Goal: Transaction & Acquisition: Book appointment/travel/reservation

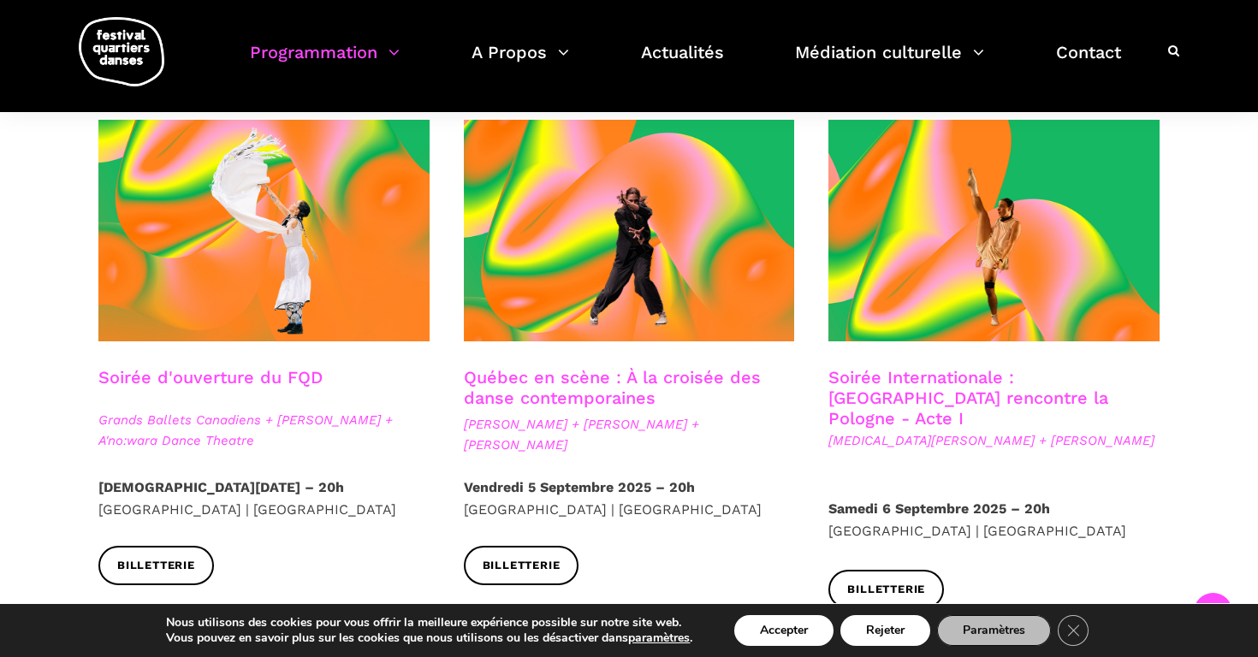
scroll to position [415, 0]
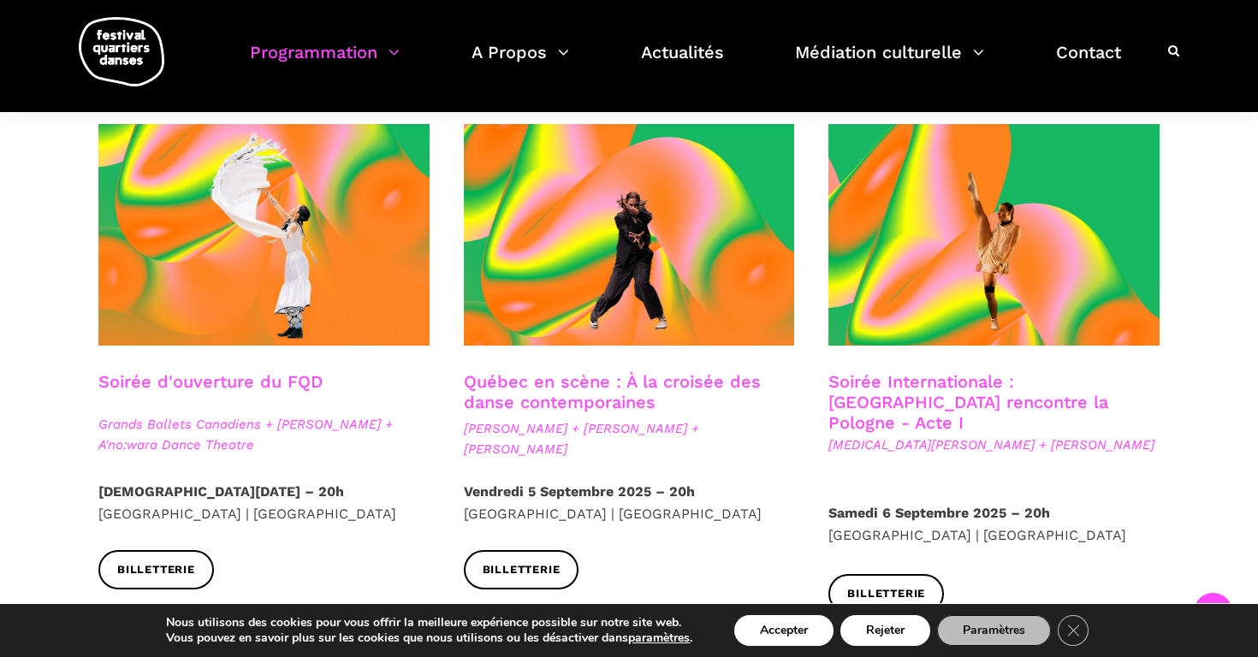
click at [530, 397] on link "Québec en scène : À la croisée des danse contemporaines" at bounding box center [612, 392] width 297 height 41
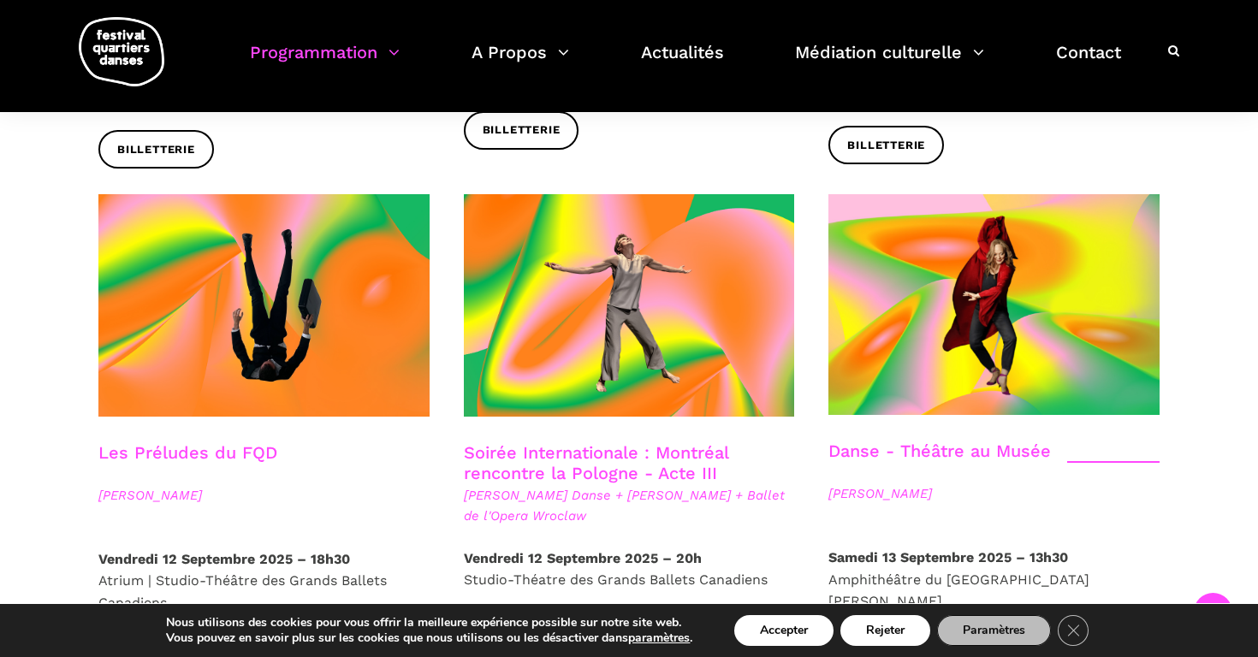
scroll to position [1874, 0]
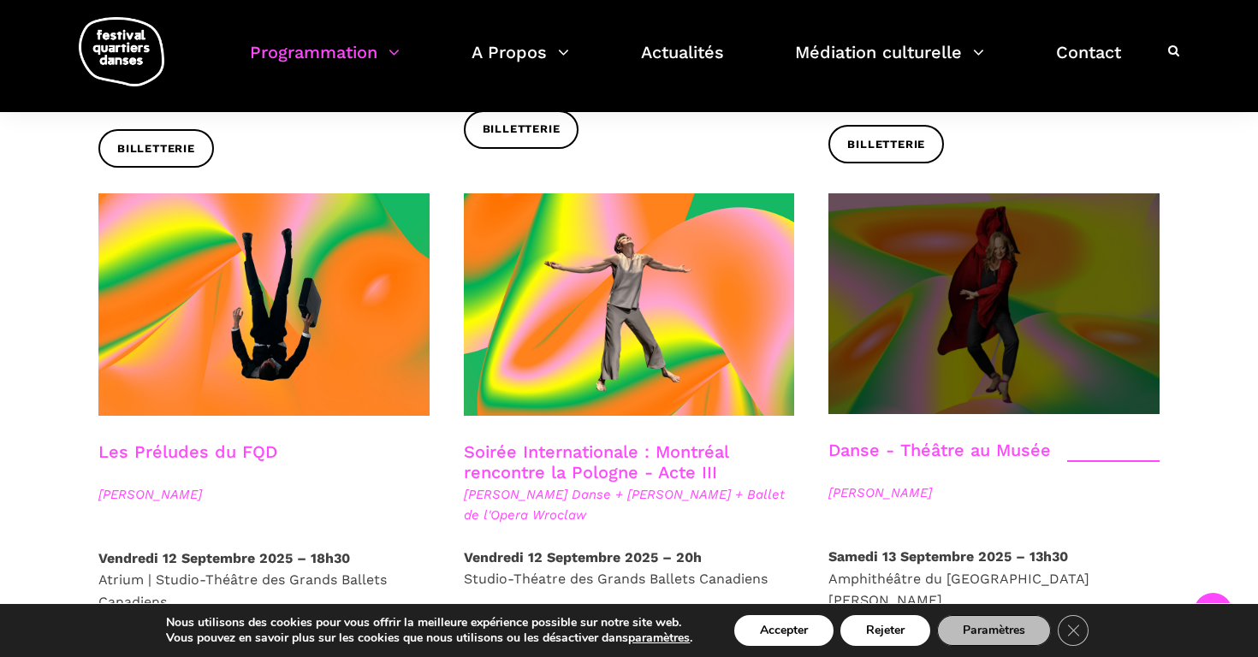
click at [874, 299] on span at bounding box center [994, 303] width 331 height 221
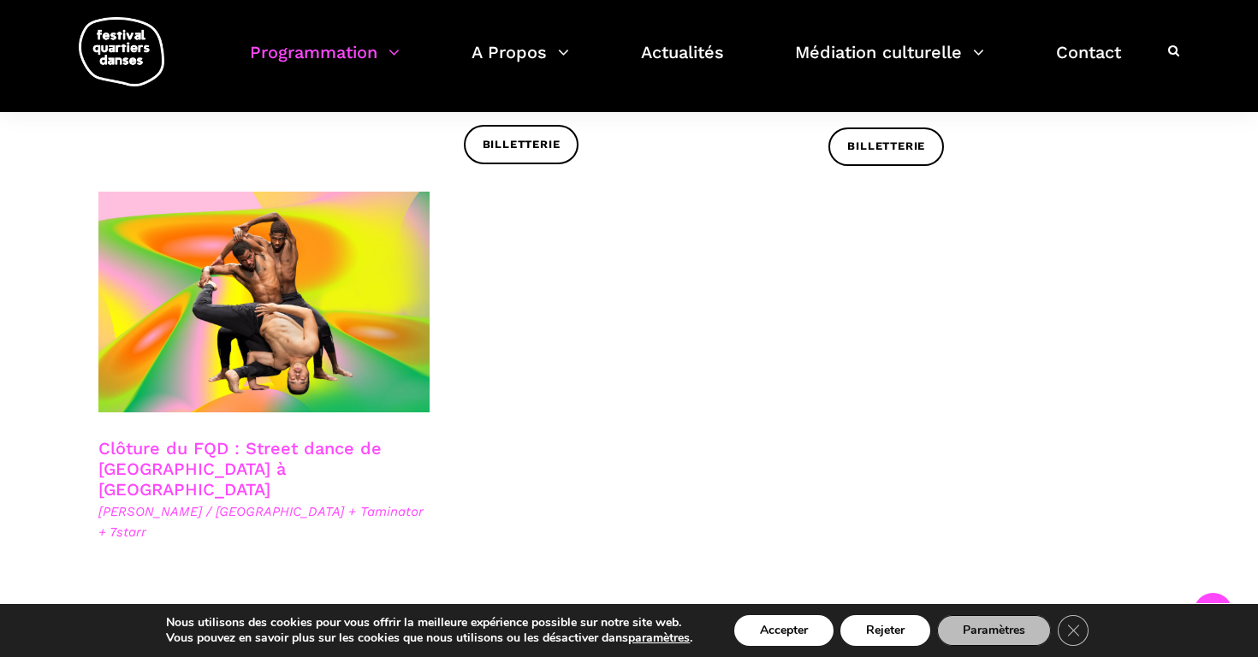
scroll to position [2932, 0]
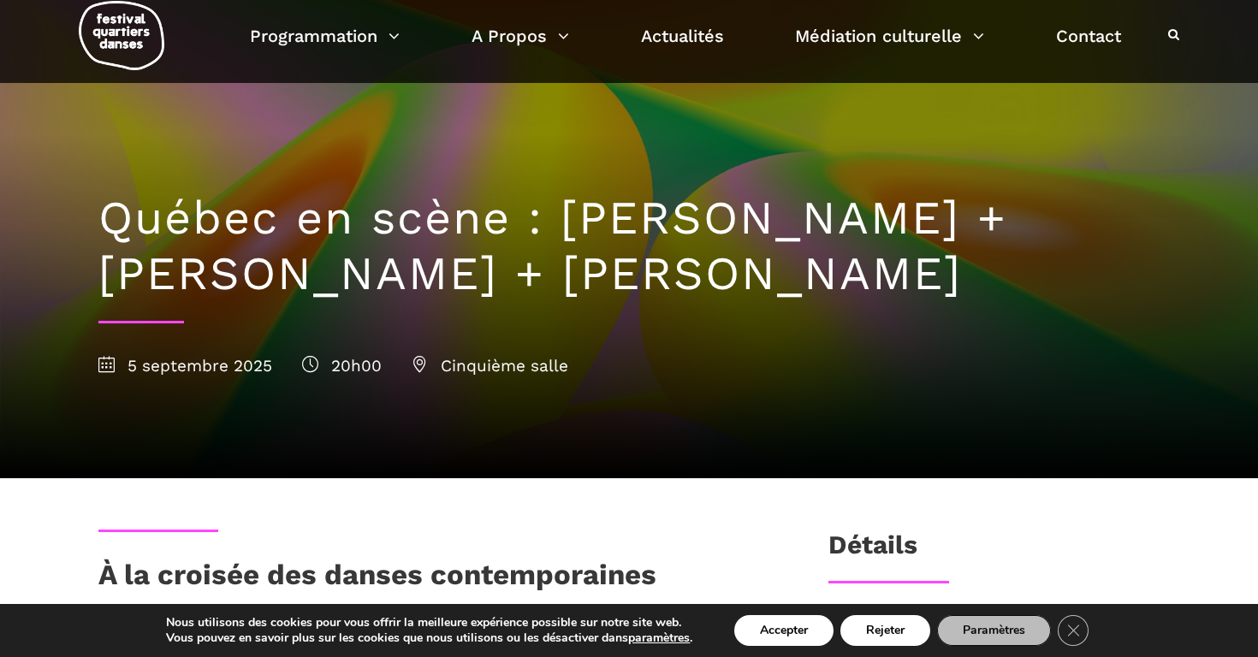
scroll to position [31, 0]
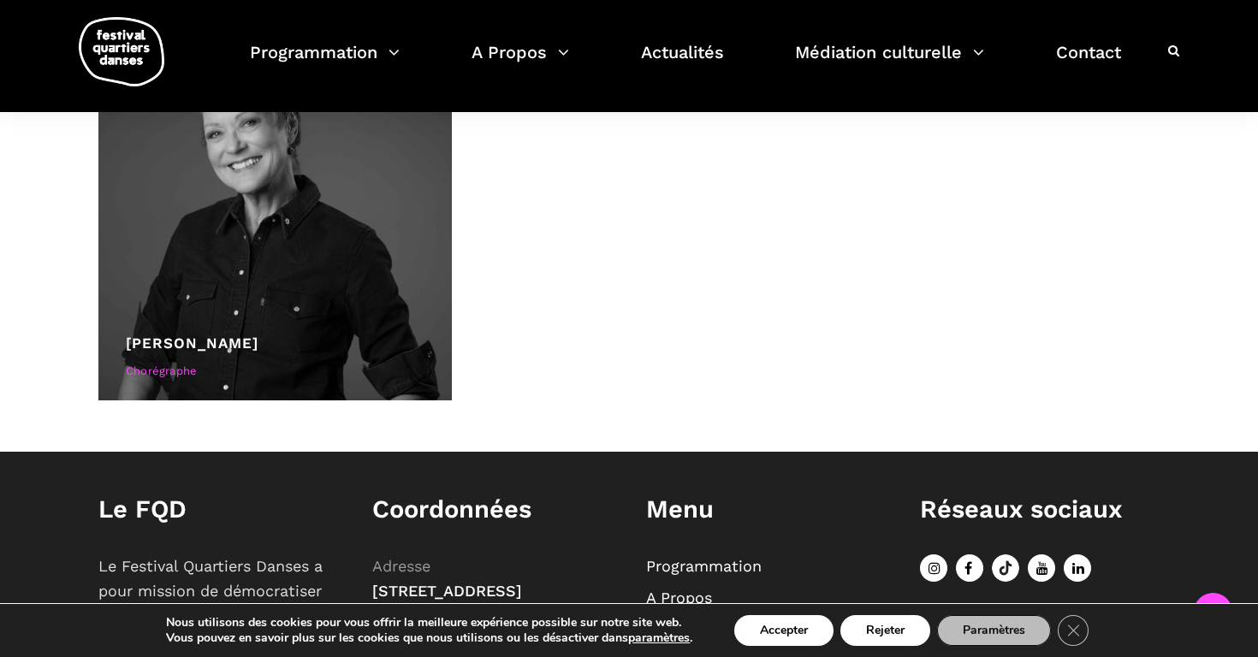
scroll to position [1380, 0]
